Goal: Task Accomplishment & Management: Use online tool/utility

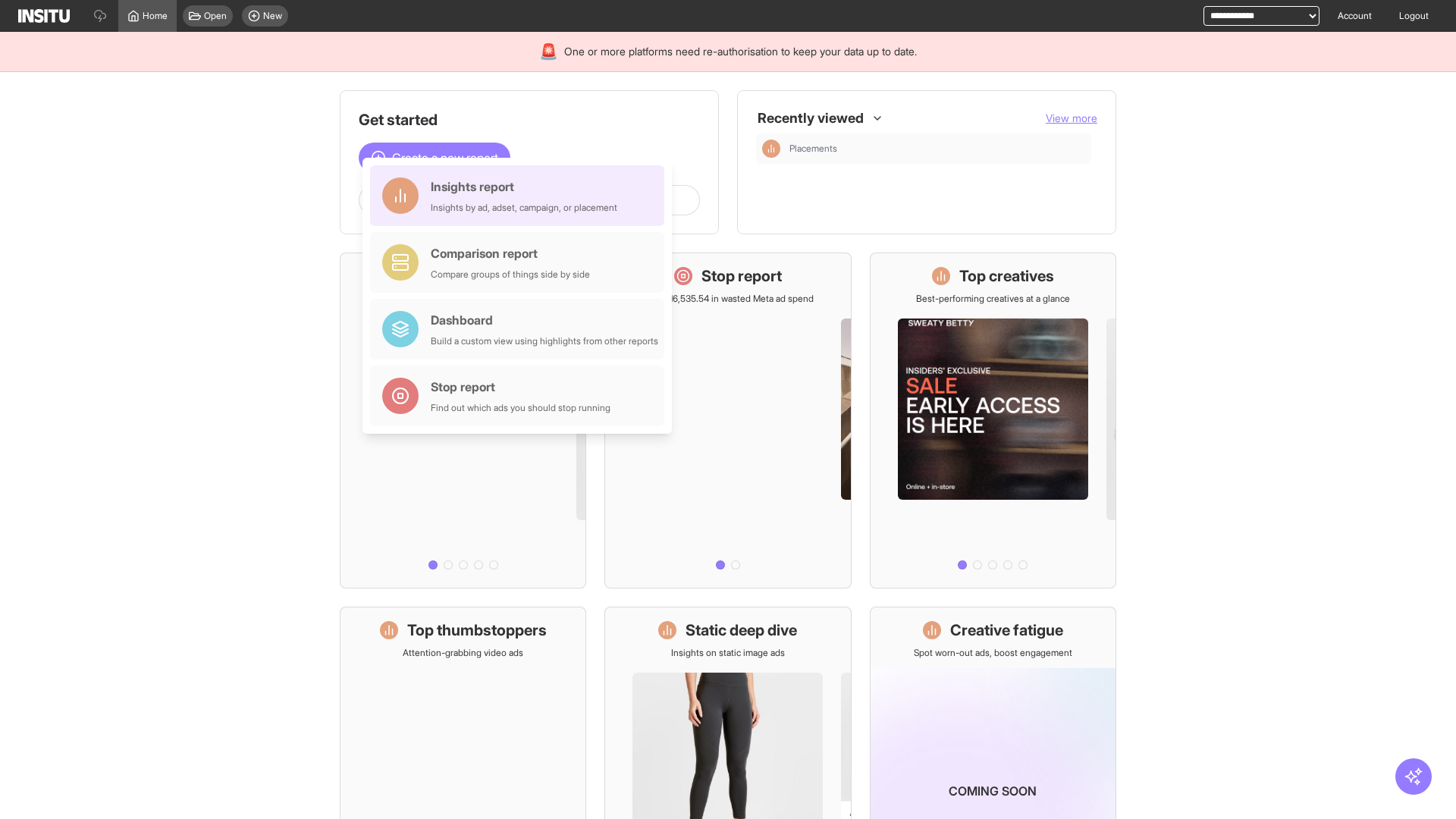
click at [521, 196] on div "Insights report Insights by ad, adset, campaign, or placement" at bounding box center [524, 195] width 187 height 36
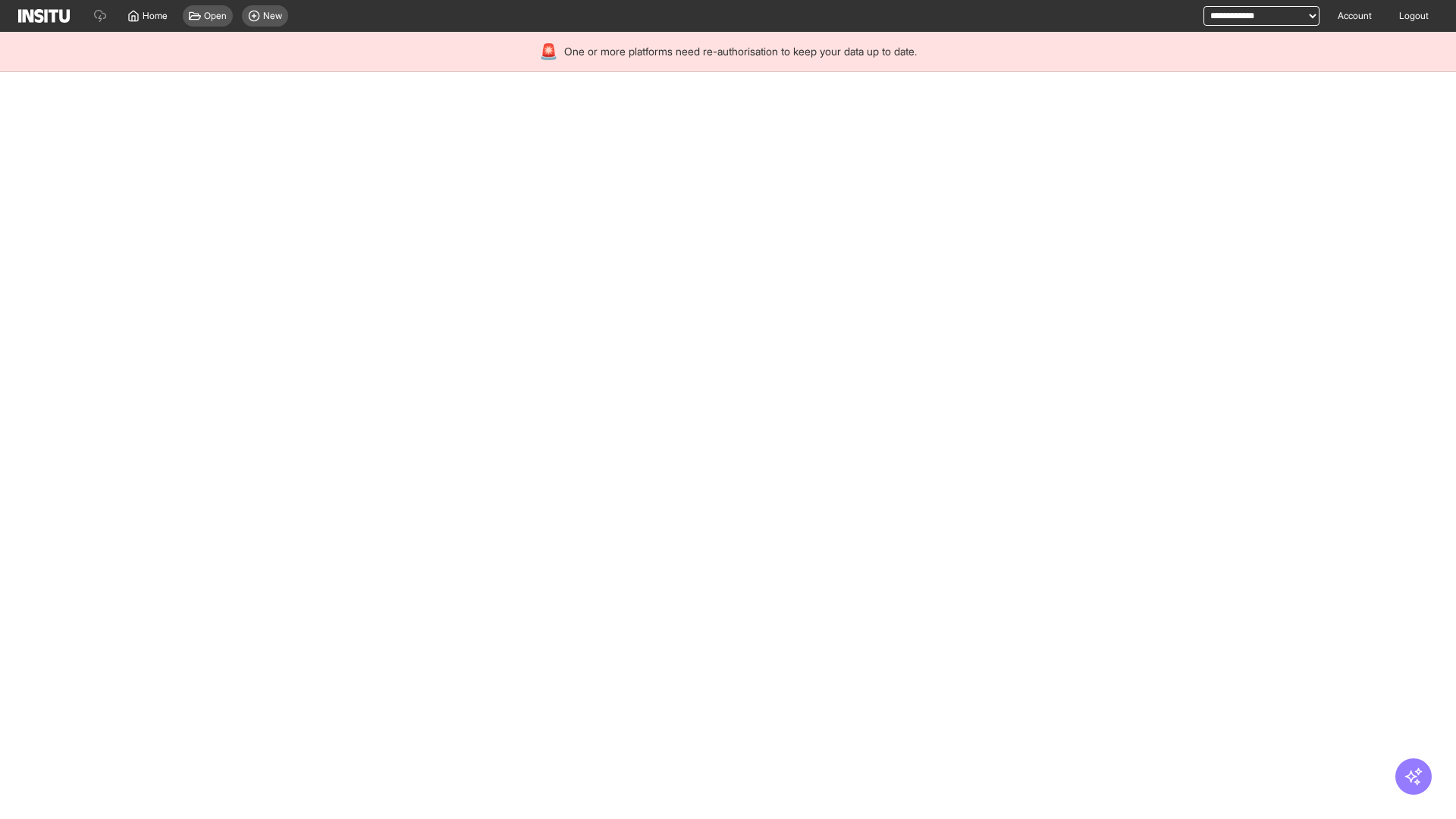
select select "**"
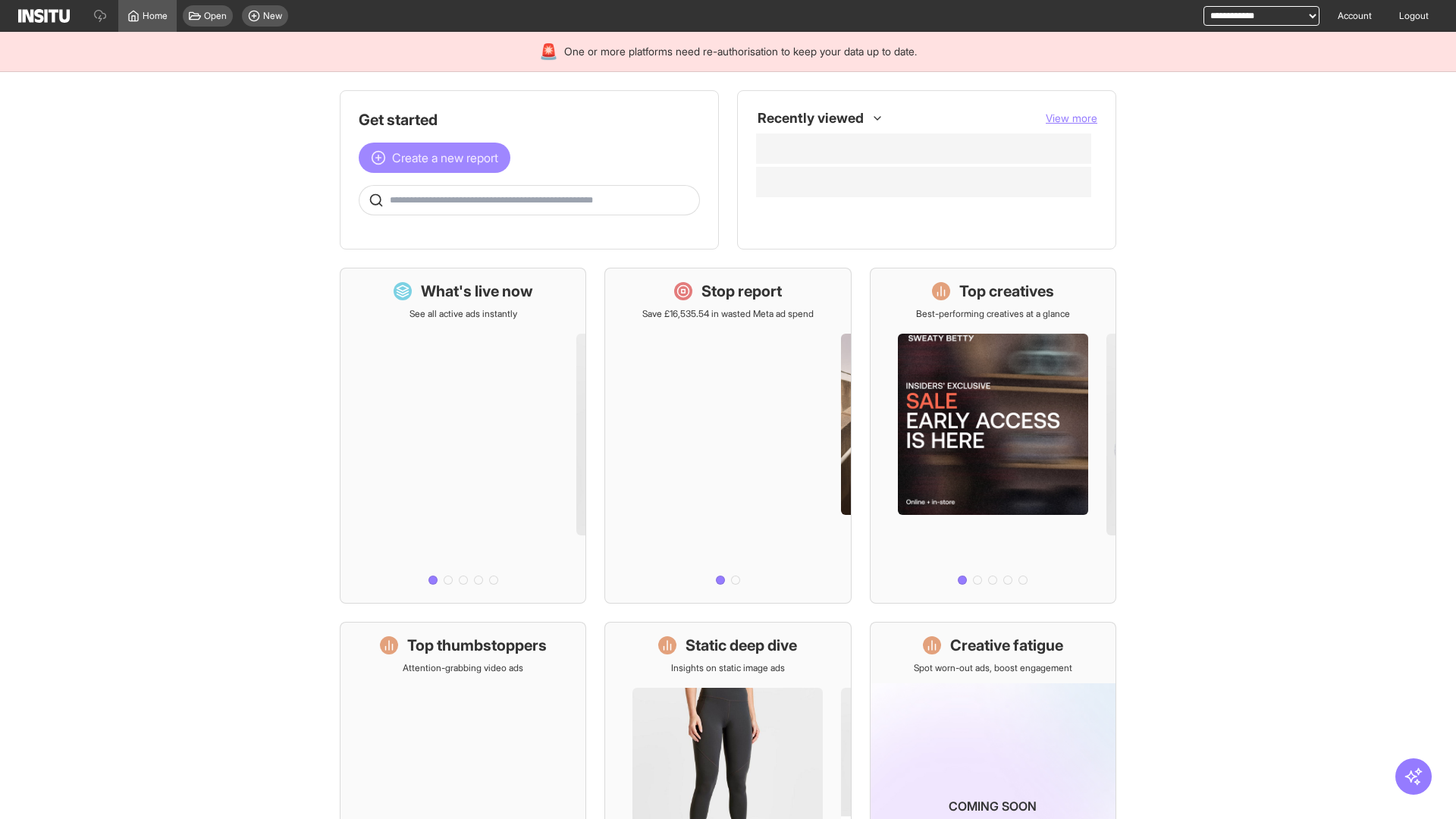
click at [439, 158] on span "Create a new report" at bounding box center [445, 158] width 106 height 19
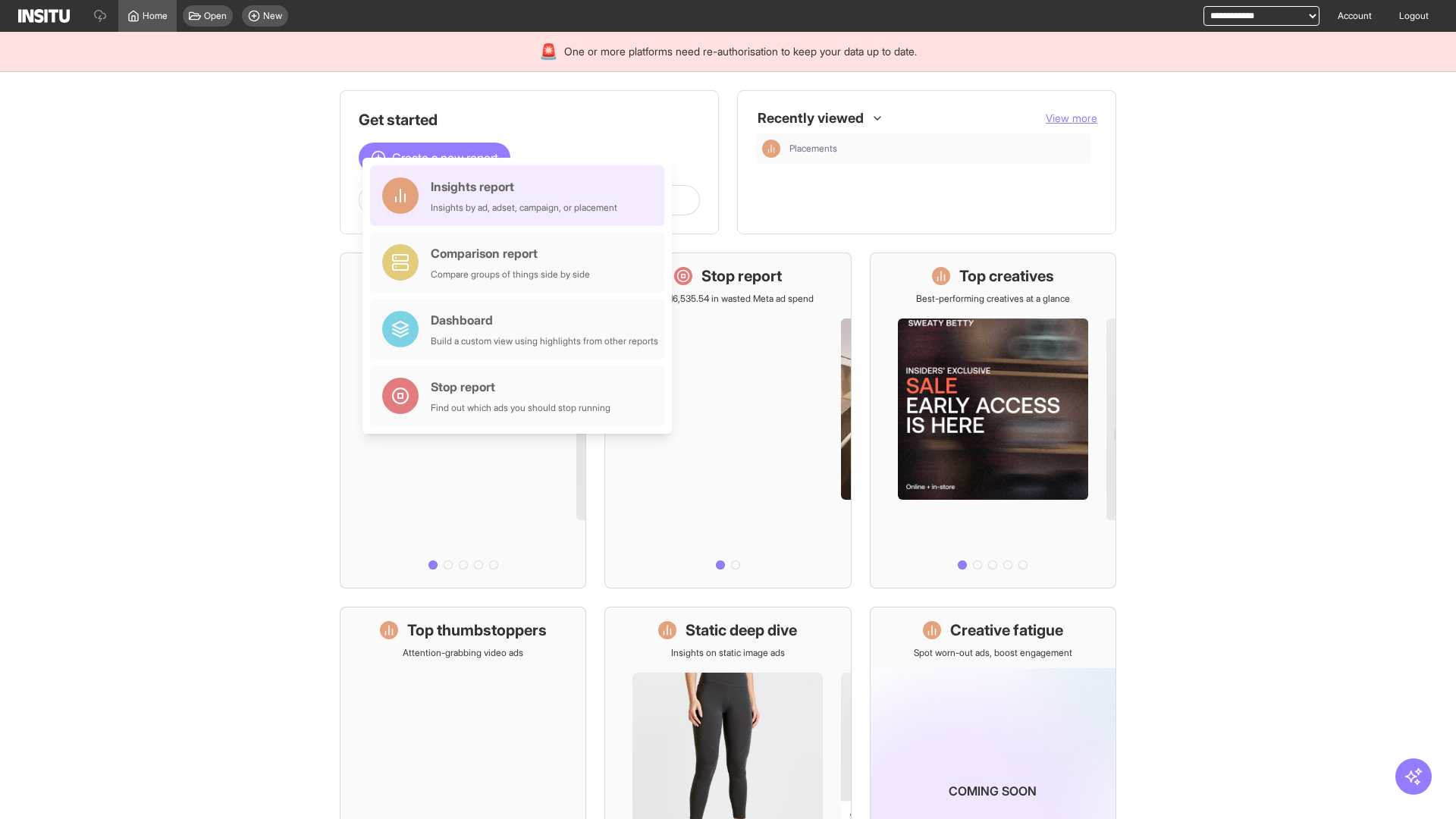
click at [521, 196] on div "Insights report Insights by ad, adset, campaign, or placement" at bounding box center [524, 195] width 187 height 36
